Goal: Task Accomplishment & Management: Manage account settings

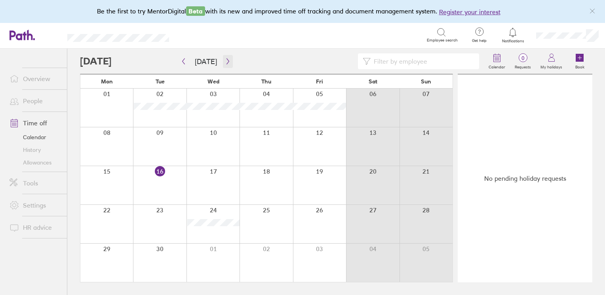
click at [229, 57] on button "button" at bounding box center [228, 61] width 10 height 13
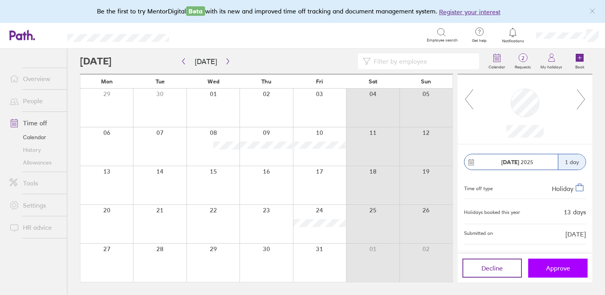
click at [570, 264] on button "Approve" at bounding box center [557, 268] width 59 height 19
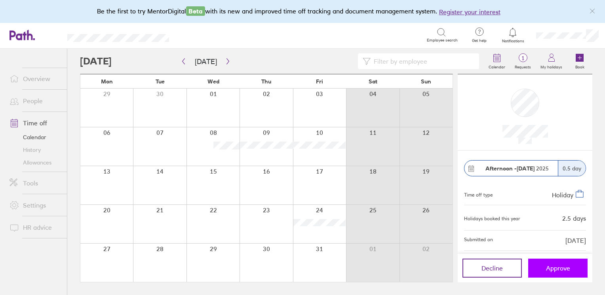
click at [568, 269] on span "Approve" at bounding box center [558, 268] width 24 height 7
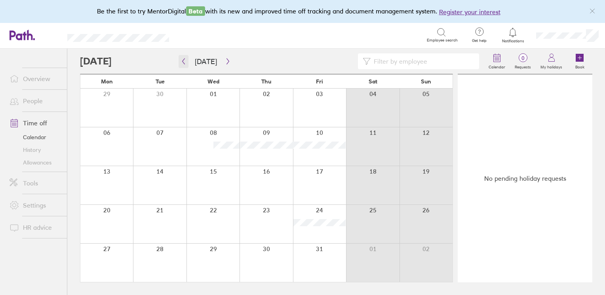
click at [187, 59] on button "button" at bounding box center [184, 61] width 10 height 13
click at [226, 63] on icon "button" at bounding box center [228, 61] width 6 height 6
click at [223, 63] on button "button" at bounding box center [228, 61] width 10 height 13
click at [225, 63] on icon "button" at bounding box center [228, 61] width 6 height 6
click at [32, 136] on link "Calendar" at bounding box center [35, 137] width 64 height 13
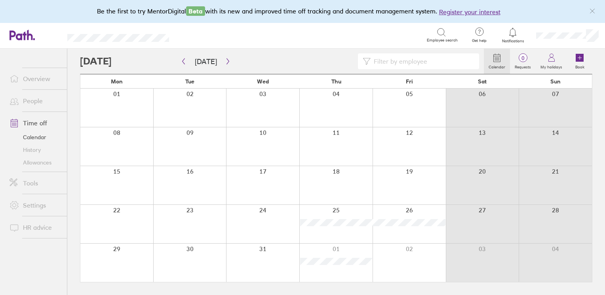
click at [36, 138] on link "Calendar" at bounding box center [35, 137] width 64 height 13
click at [37, 145] on link "History" at bounding box center [35, 150] width 64 height 13
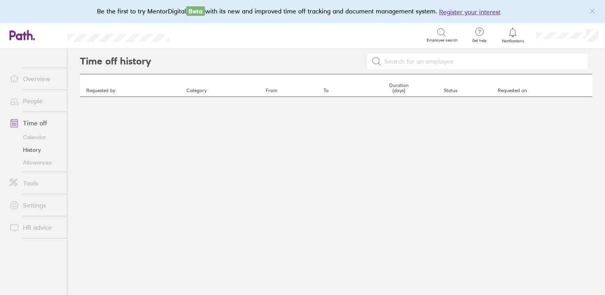
click at [41, 163] on link "Allowances" at bounding box center [35, 162] width 64 height 13
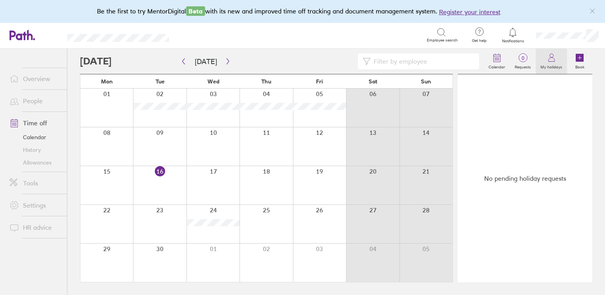
click at [548, 63] on label "My holidays" at bounding box center [551, 66] width 31 height 7
